Goal: Information Seeking & Learning: Learn about a topic

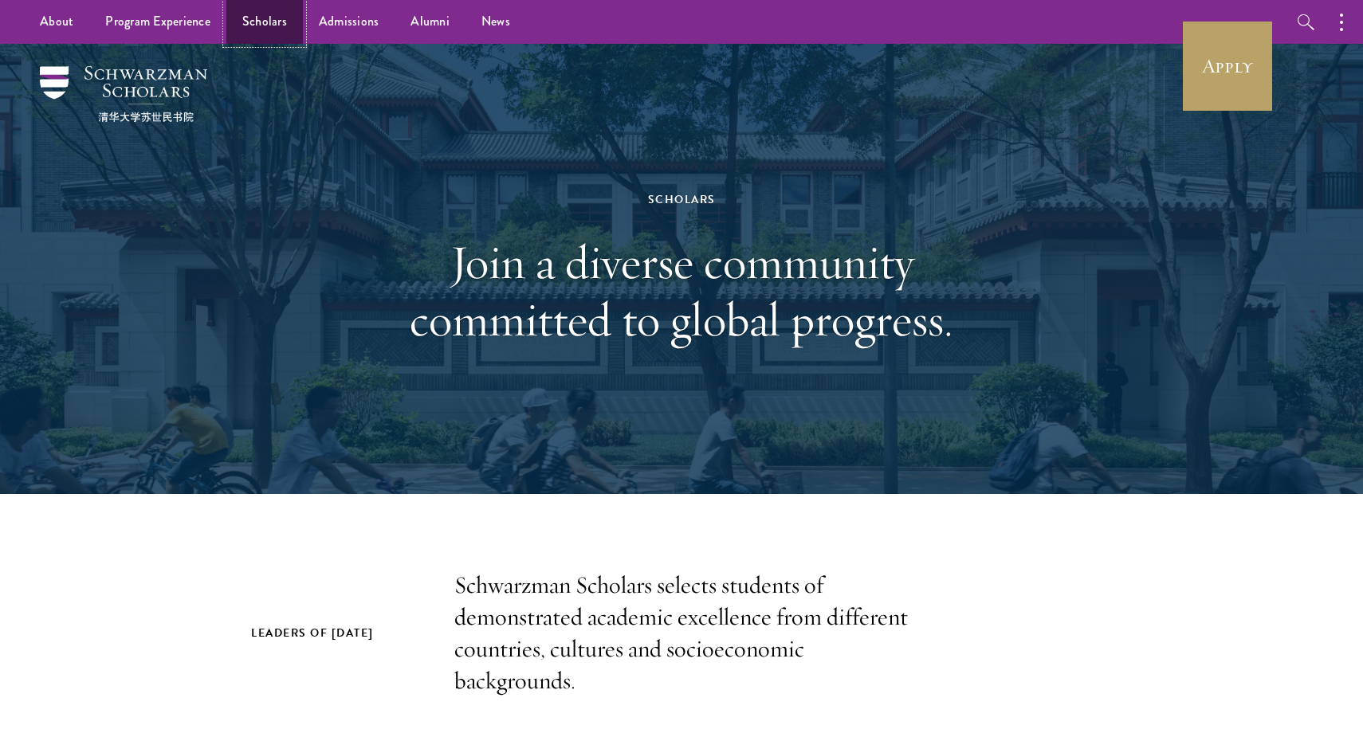
click at [265, 25] on link "Scholars" at bounding box center [264, 22] width 76 height 44
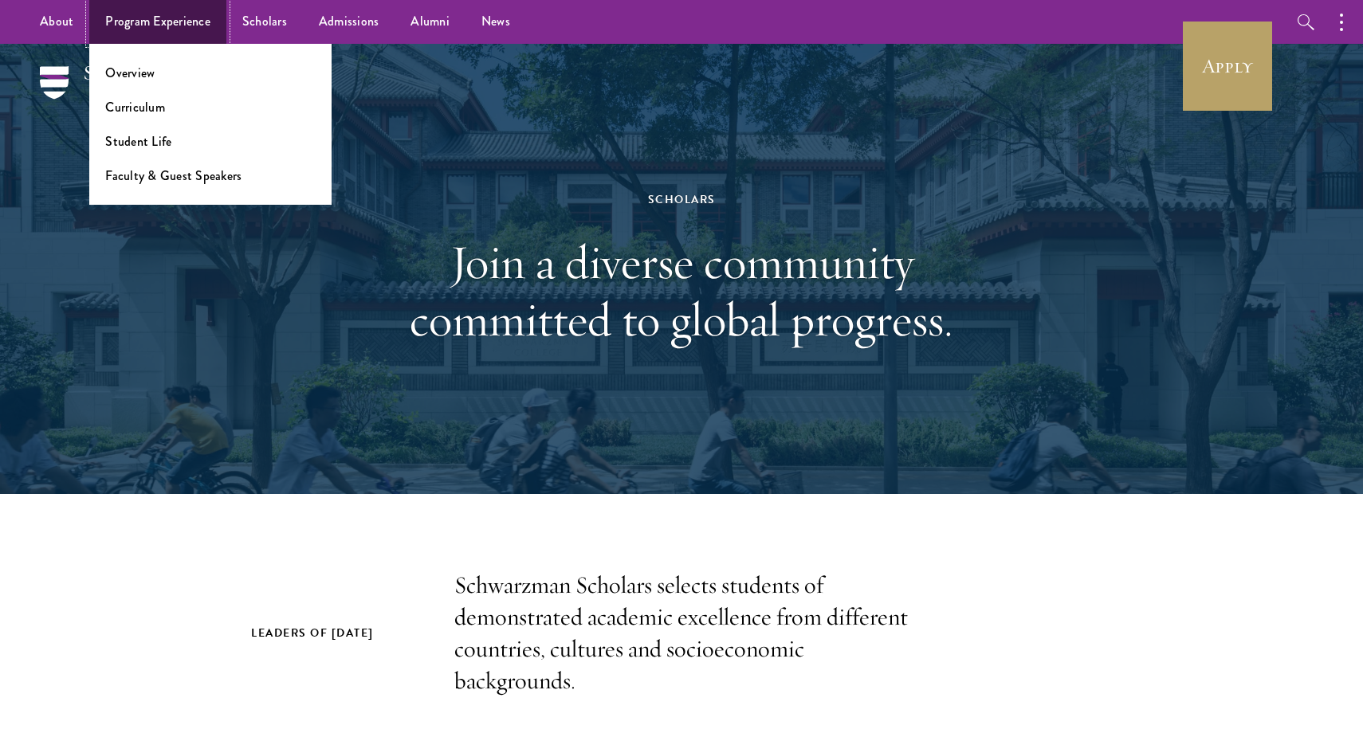
click at [206, 26] on link "Program Experience" at bounding box center [157, 22] width 137 height 44
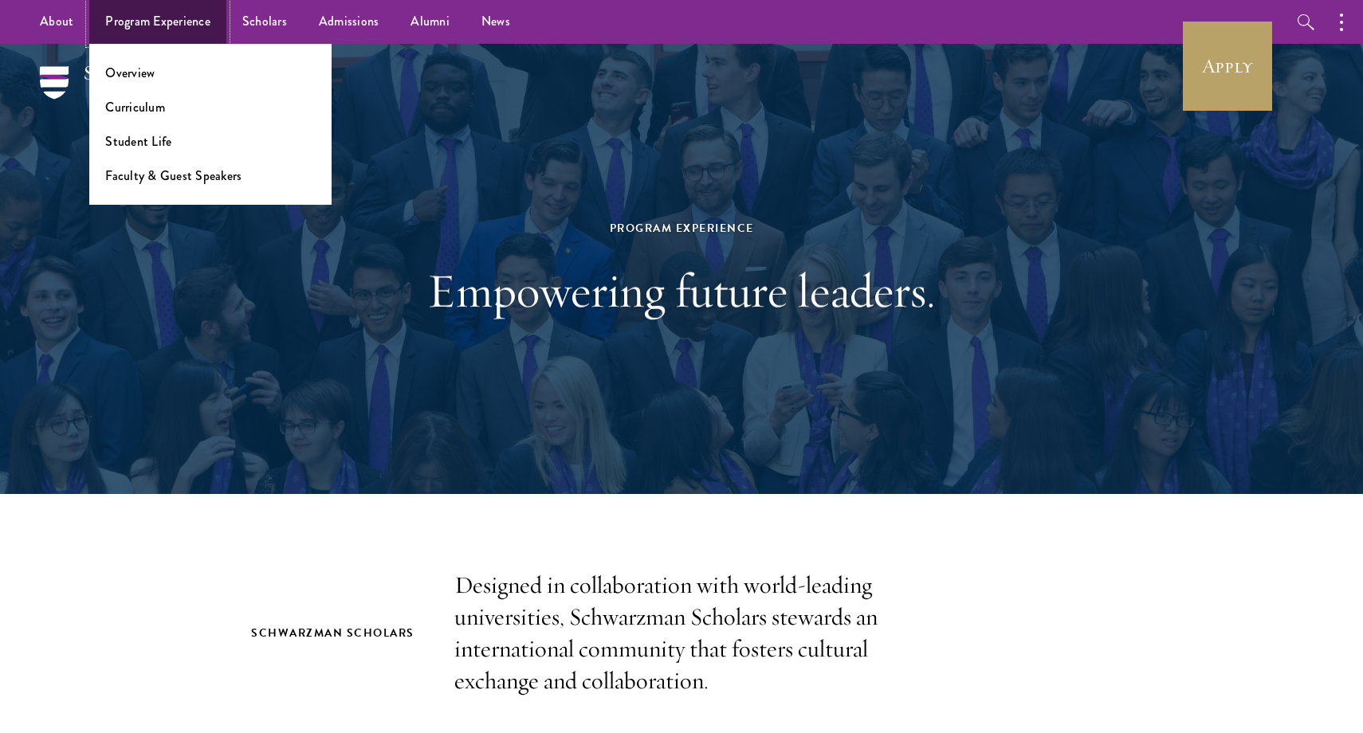
click at [210, 21] on link "Program Experience" at bounding box center [157, 22] width 137 height 44
click at [126, 108] on link "Curriculum" at bounding box center [135, 107] width 60 height 18
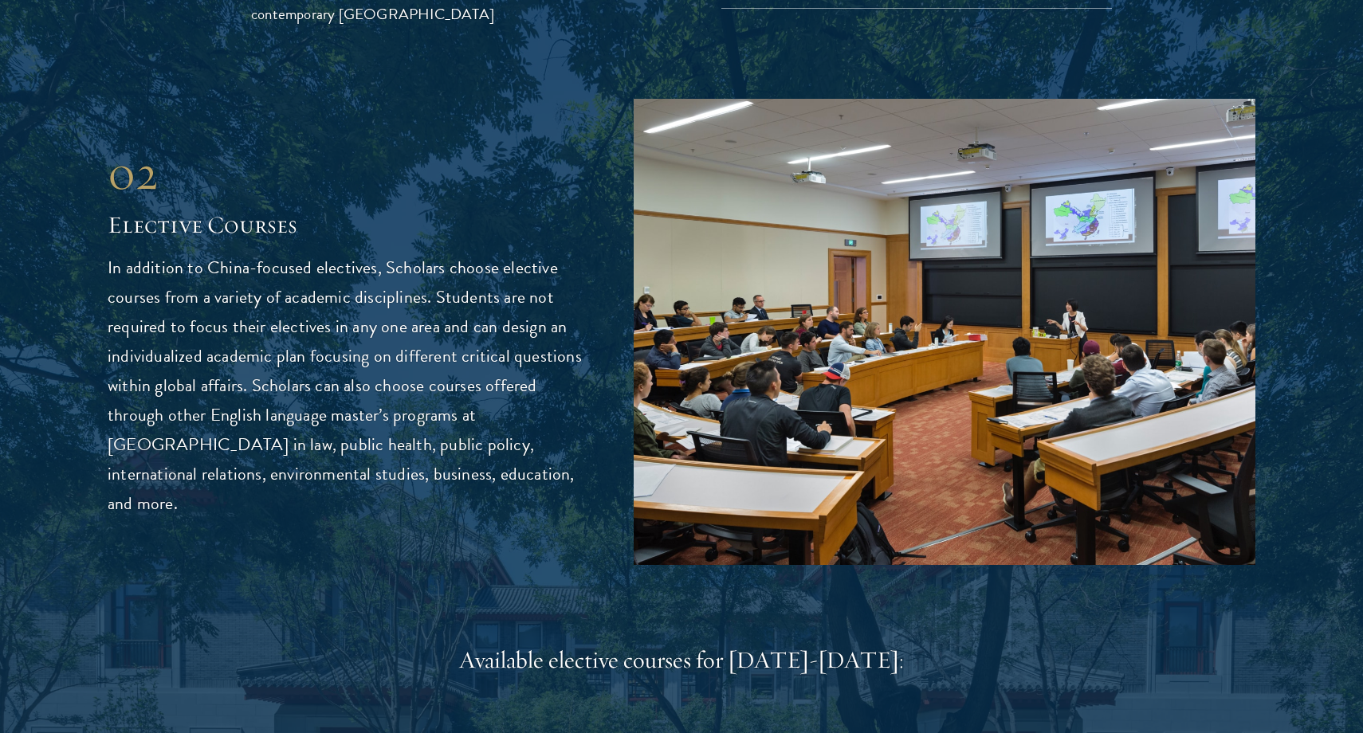
scroll to position [4189, 0]
